Goal: Task Accomplishment & Management: Complete application form

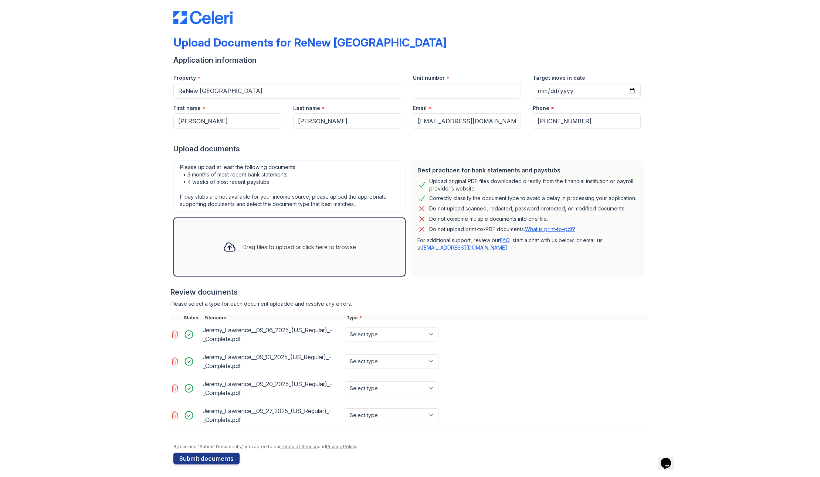
scroll to position [9, 0]
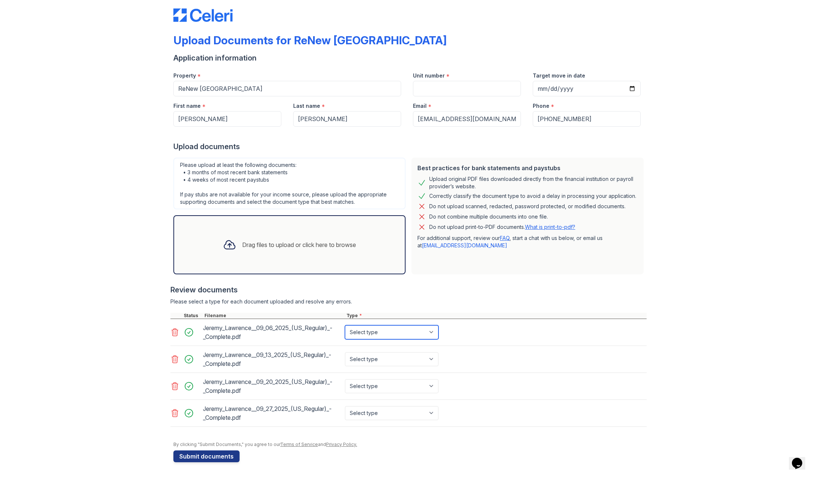
click at [431, 332] on select "Select type Paystub Bank Statement Offer Letter Tax Documents Benefit Award Let…" at bounding box center [391, 333] width 93 height 14
select select "paystub"
click at [345, 326] on select "Select type Paystub Bank Statement Offer Letter Tax Documents Benefit Award Let…" at bounding box center [391, 333] width 93 height 14
click at [430, 360] on select "Select type Paystub Bank Statement Offer Letter Tax Documents Benefit Award Let…" at bounding box center [391, 360] width 93 height 14
select select "paystub"
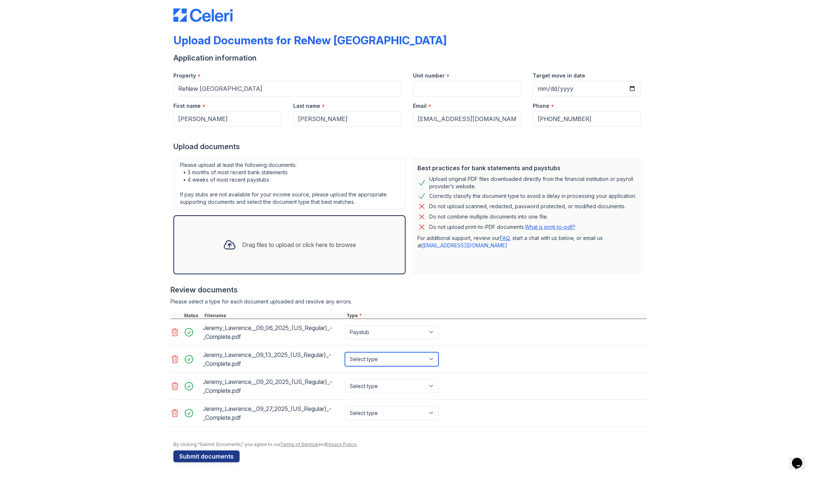
click at [345, 353] on select "Select type Paystub Bank Statement Offer Letter Tax Documents Benefit Award Let…" at bounding box center [391, 360] width 93 height 14
click at [432, 386] on select "Select type Paystub Bank Statement Offer Letter Tax Documents Benefit Award Let…" at bounding box center [391, 387] width 93 height 14
select select "paystub"
click at [345, 380] on select "Select type Paystub Bank Statement Offer Letter Tax Documents Benefit Award Let…" at bounding box center [391, 387] width 93 height 14
click at [429, 415] on select "Select type Paystub Bank Statement Offer Letter Tax Documents Benefit Award Let…" at bounding box center [391, 413] width 93 height 14
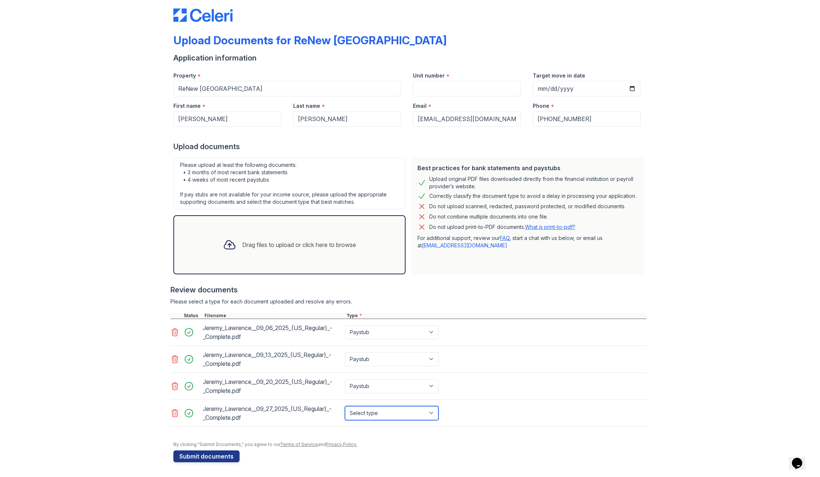
select select "paystub"
click at [345, 406] on select "Select type Paystub Bank Statement Offer Letter Tax Documents Benefit Award Let…" at bounding box center [391, 413] width 93 height 14
click at [205, 458] on button "Submit documents" at bounding box center [206, 457] width 66 height 12
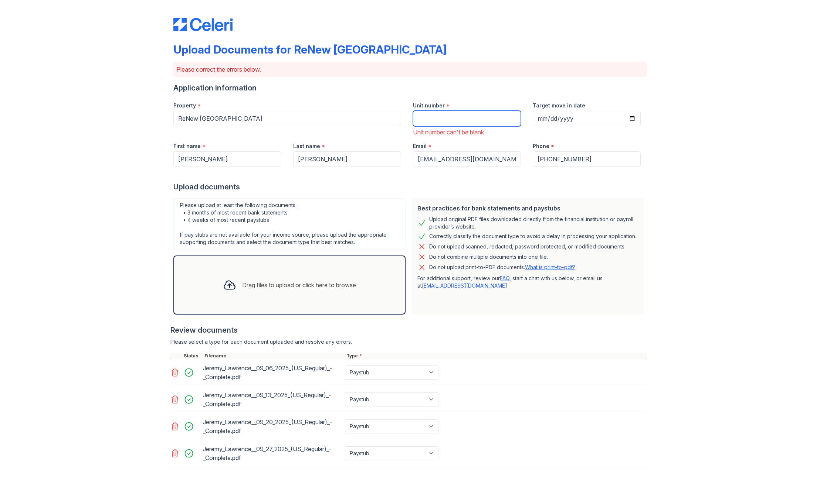
click at [413, 116] on input "Unit number" at bounding box center [467, 119] width 108 height 16
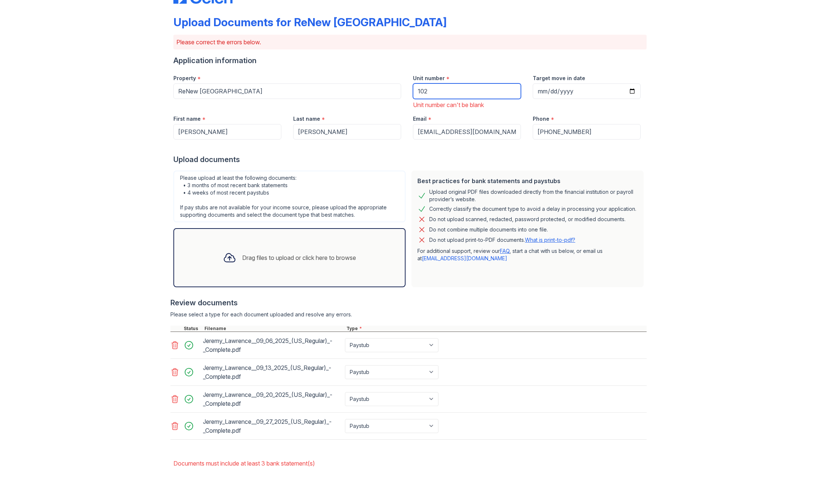
scroll to position [64, 0]
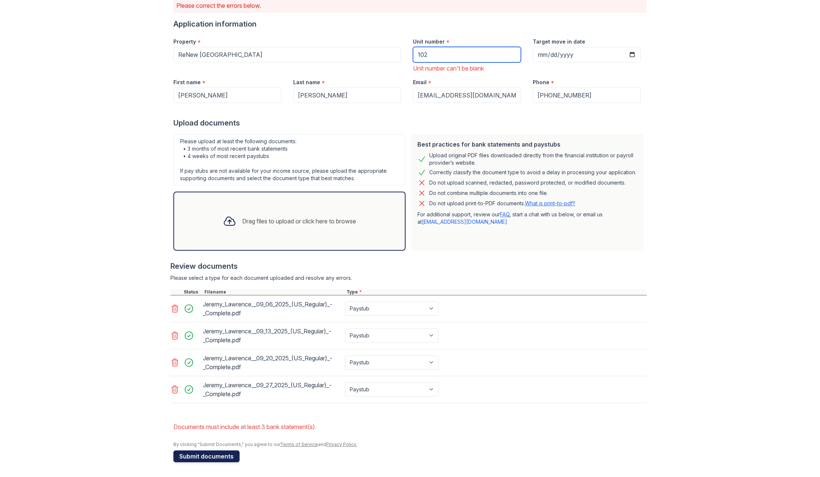
type input "102"
click at [201, 456] on button "Submit documents" at bounding box center [206, 457] width 66 height 12
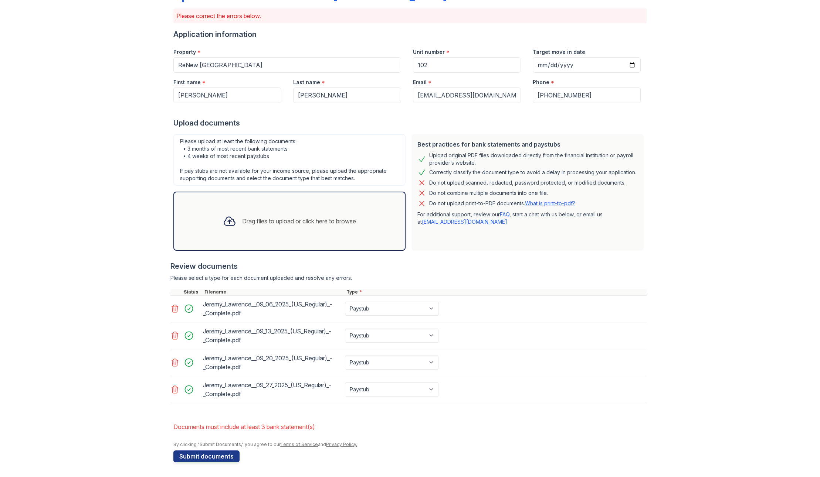
scroll to position [0, 0]
